Goal: Task Accomplishment & Management: Use online tool/utility

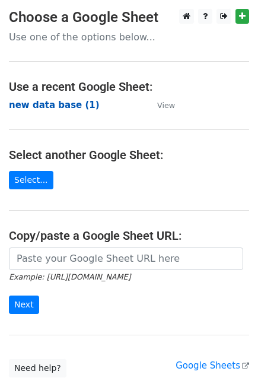
click at [58, 102] on strong "new data base (1)" at bounding box center [54, 105] width 91 height 11
click at [59, 109] on strong "new data base (1)" at bounding box center [54, 105] width 91 height 11
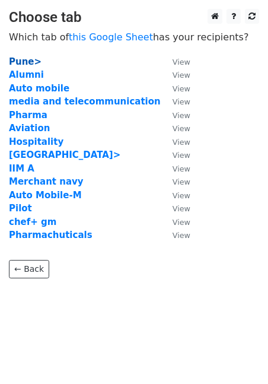
click at [22, 60] on strong "Pune>" at bounding box center [25, 61] width 33 height 11
